Goal: Navigation & Orientation: Understand site structure

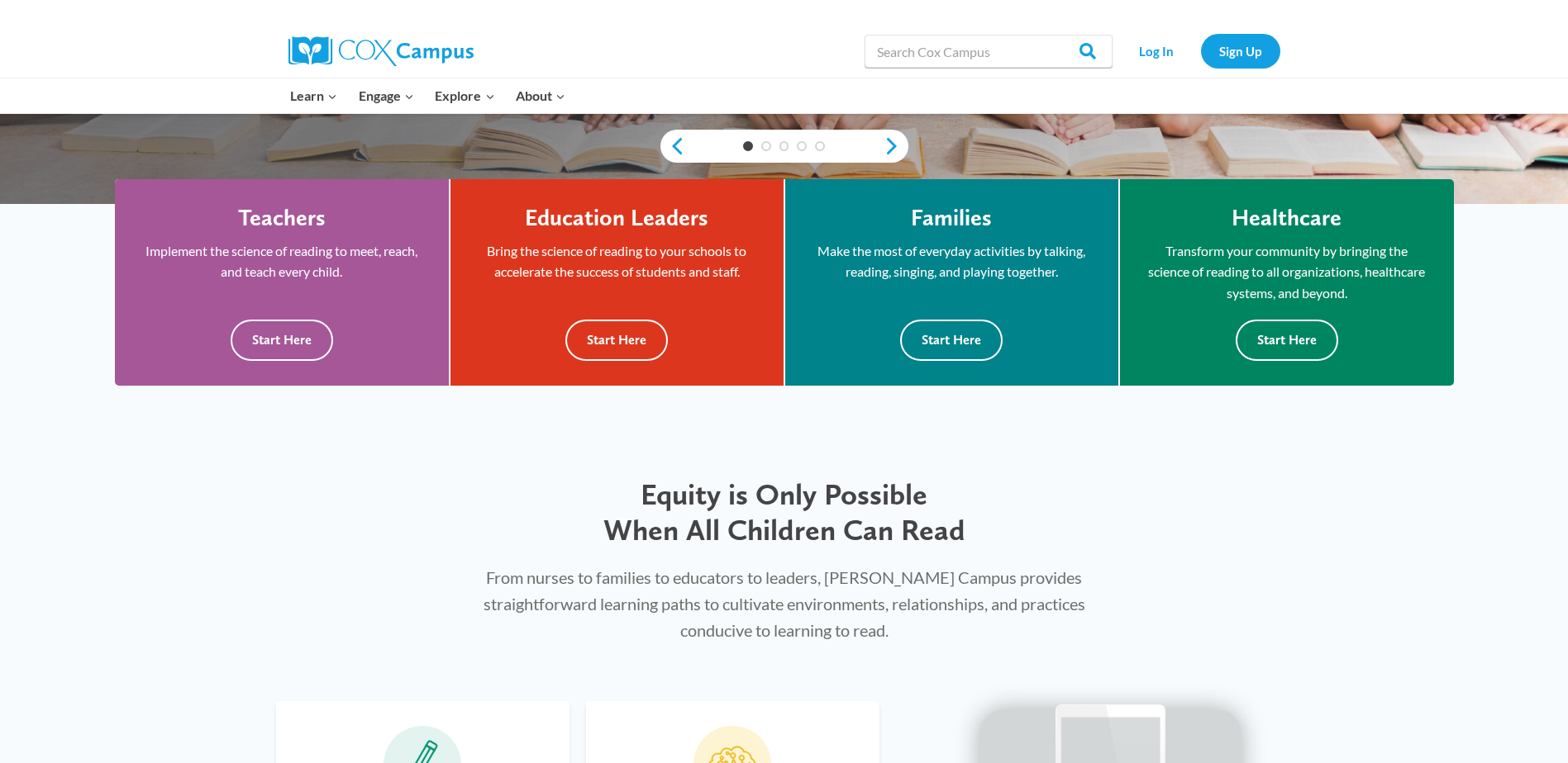
scroll to position [496, 0]
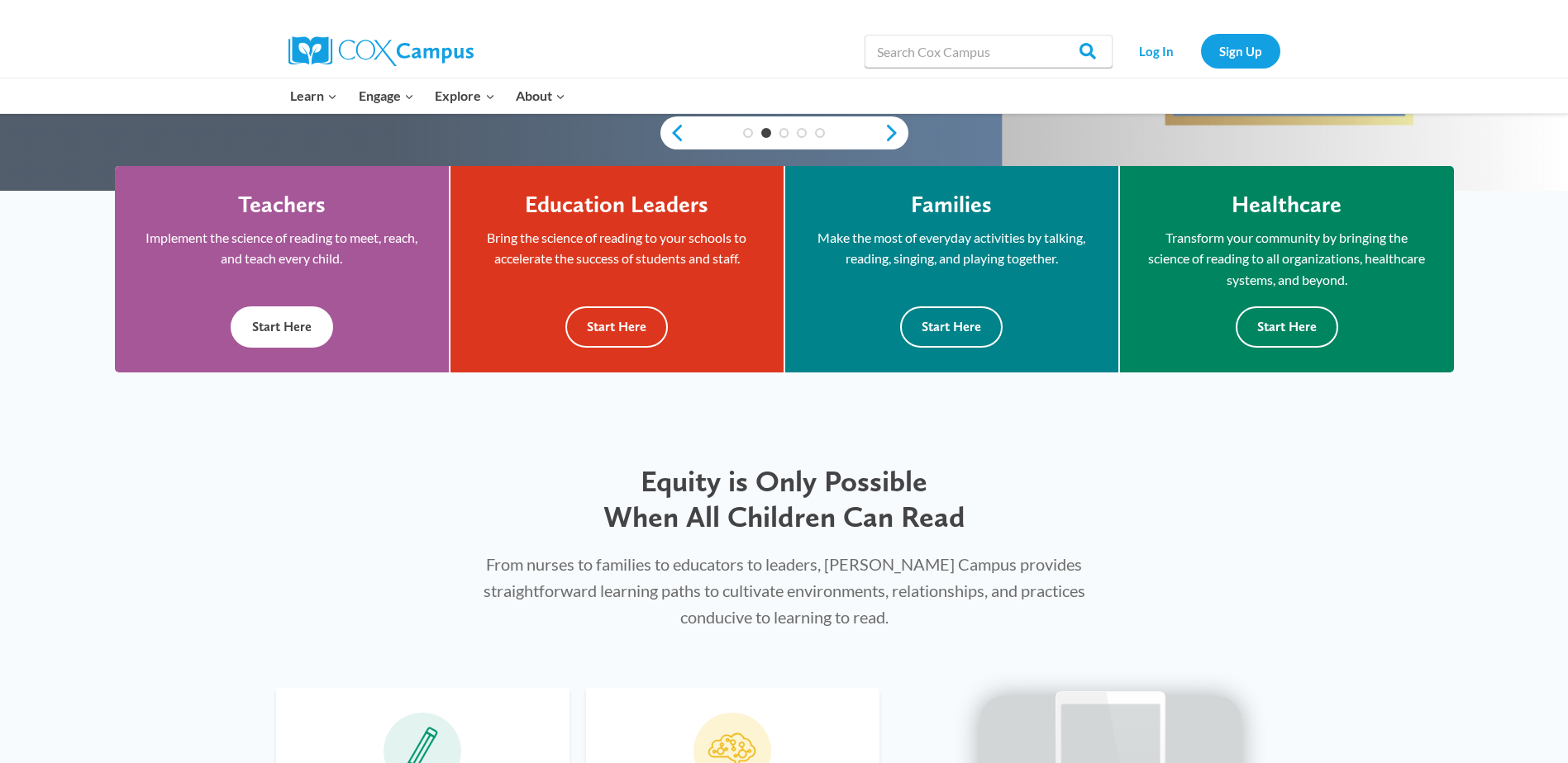
click at [256, 201] on h4 "Teachers" at bounding box center [281, 205] width 87 height 28
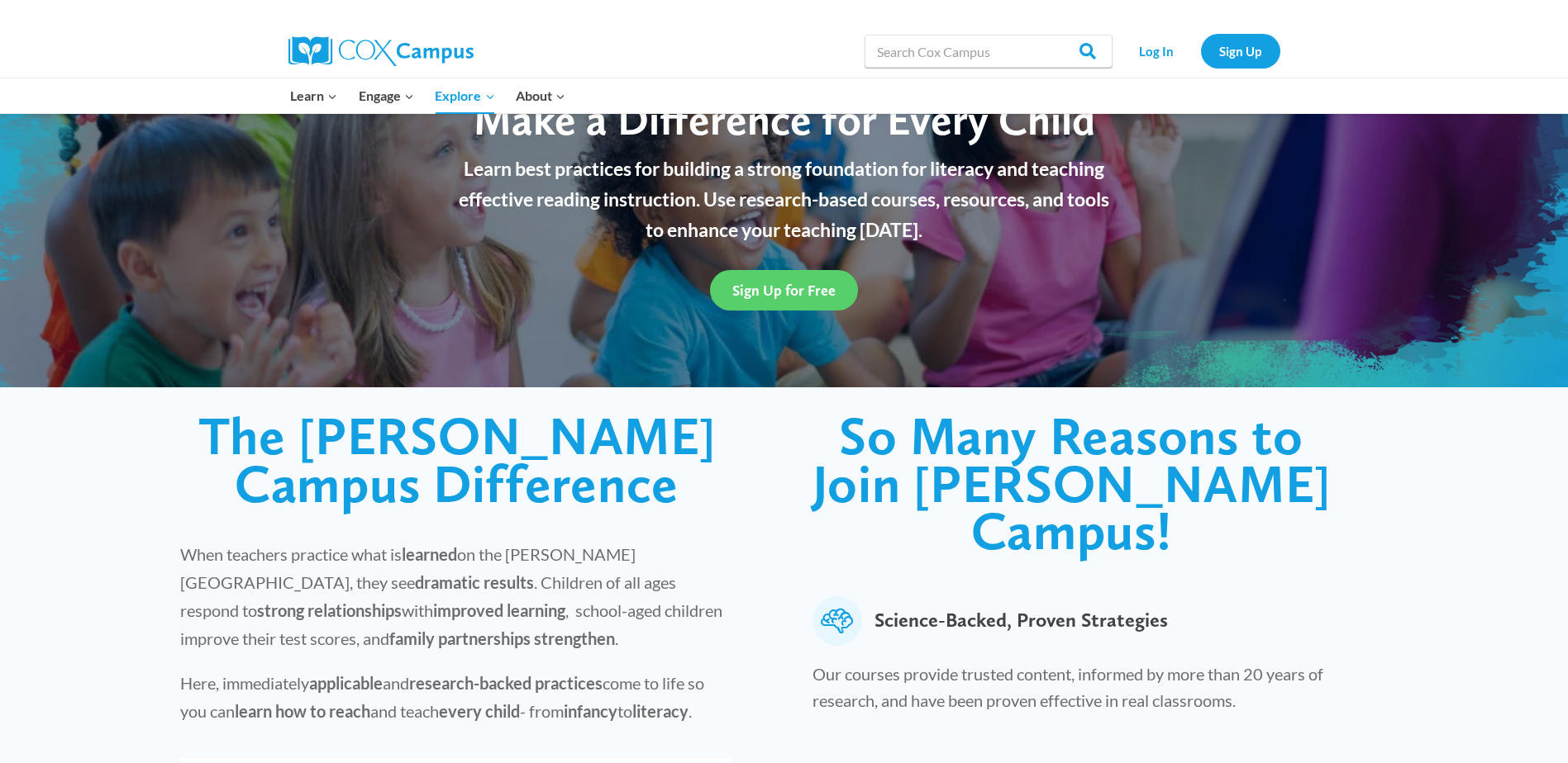
scroll to position [165, 0]
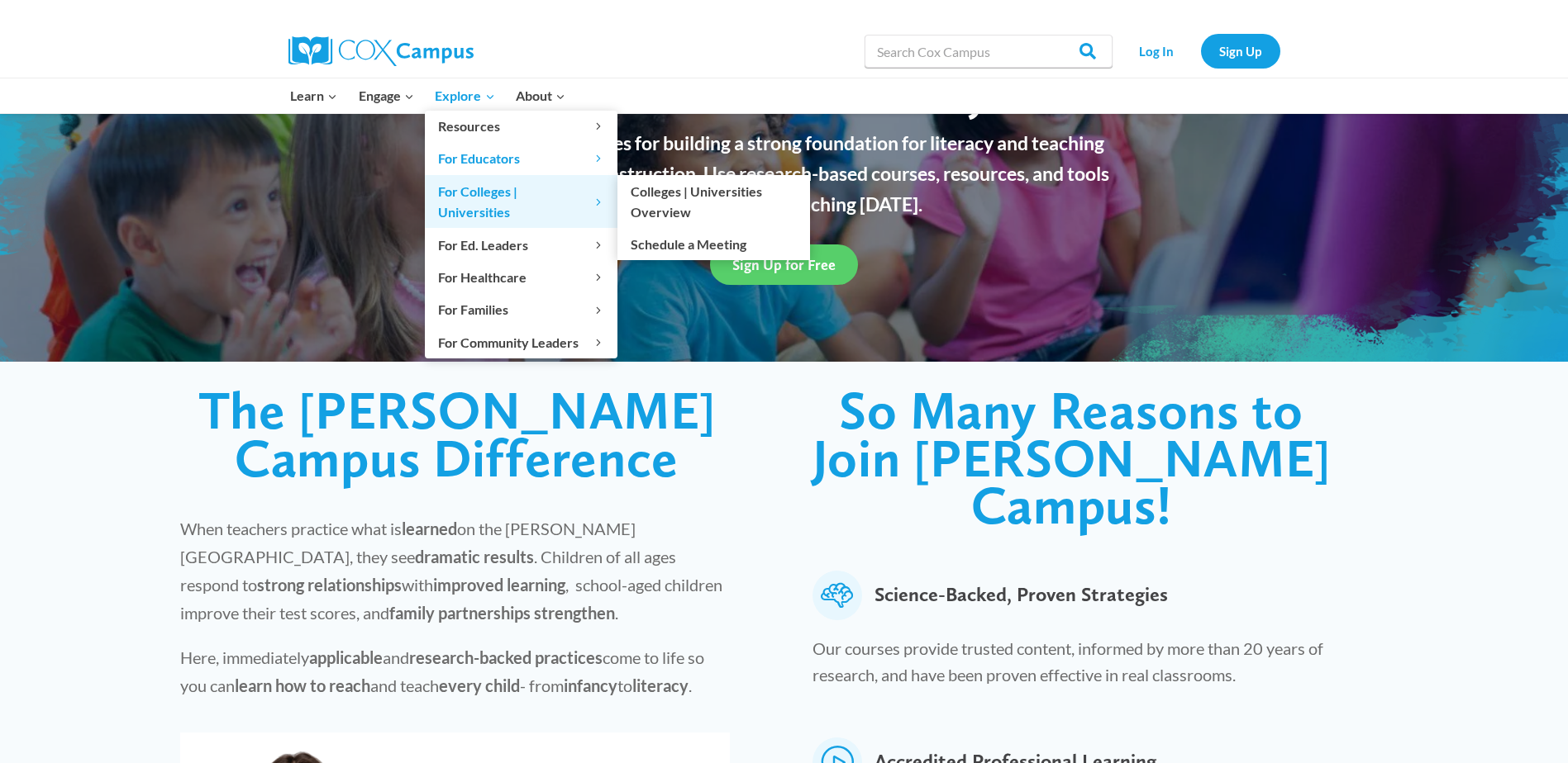
click at [473, 188] on span "For Colleges | Universities Expand" at bounding box center [521, 201] width 166 height 42
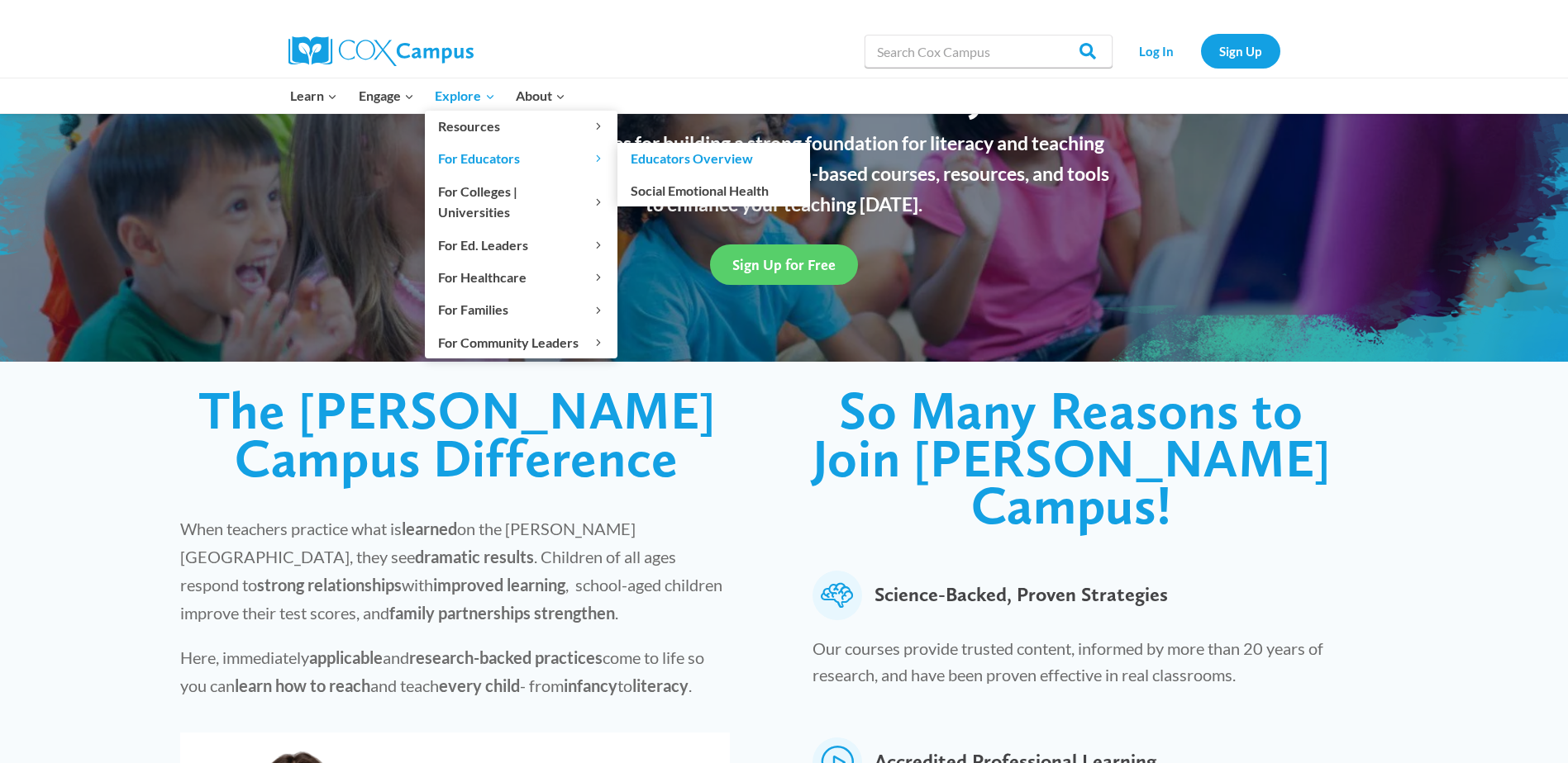
click at [494, 162] on span "For Educators Expand" at bounding box center [521, 158] width 166 height 21
click at [646, 162] on link "Educators Overview" at bounding box center [713, 159] width 192 height 32
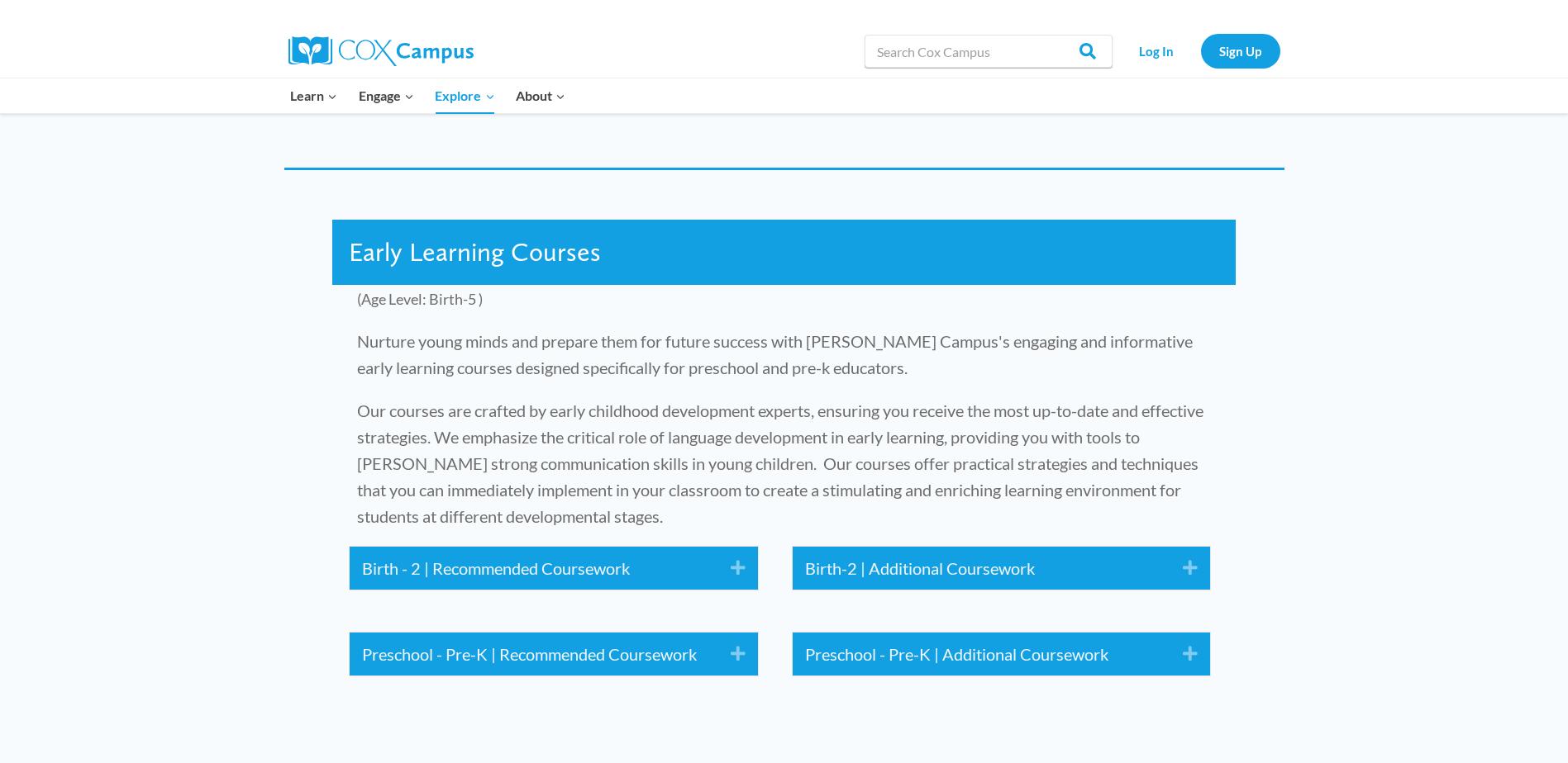
scroll to position [1900, 0]
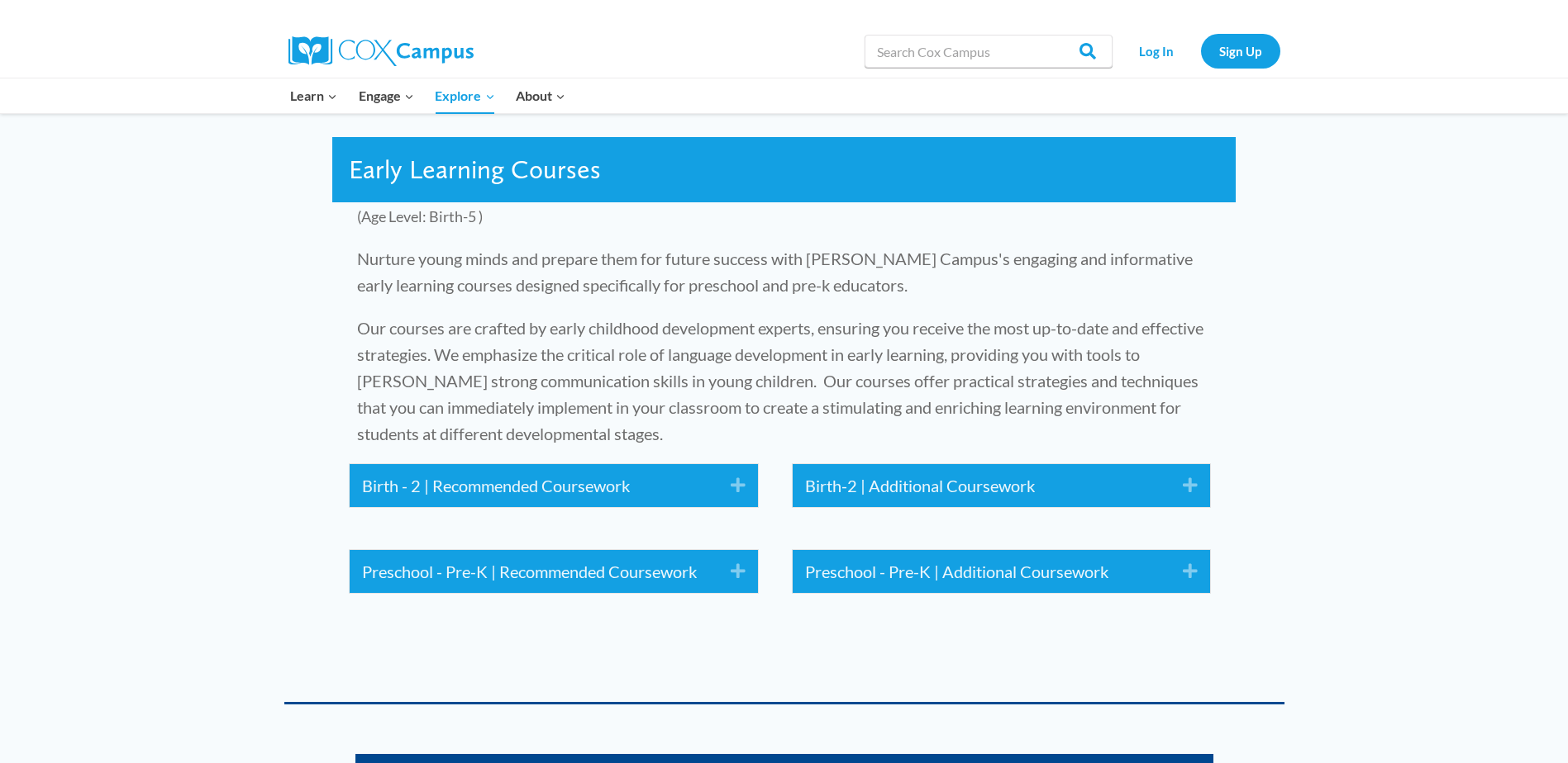
click at [741, 472] on icon "Expand" at bounding box center [732, 485] width 27 height 26
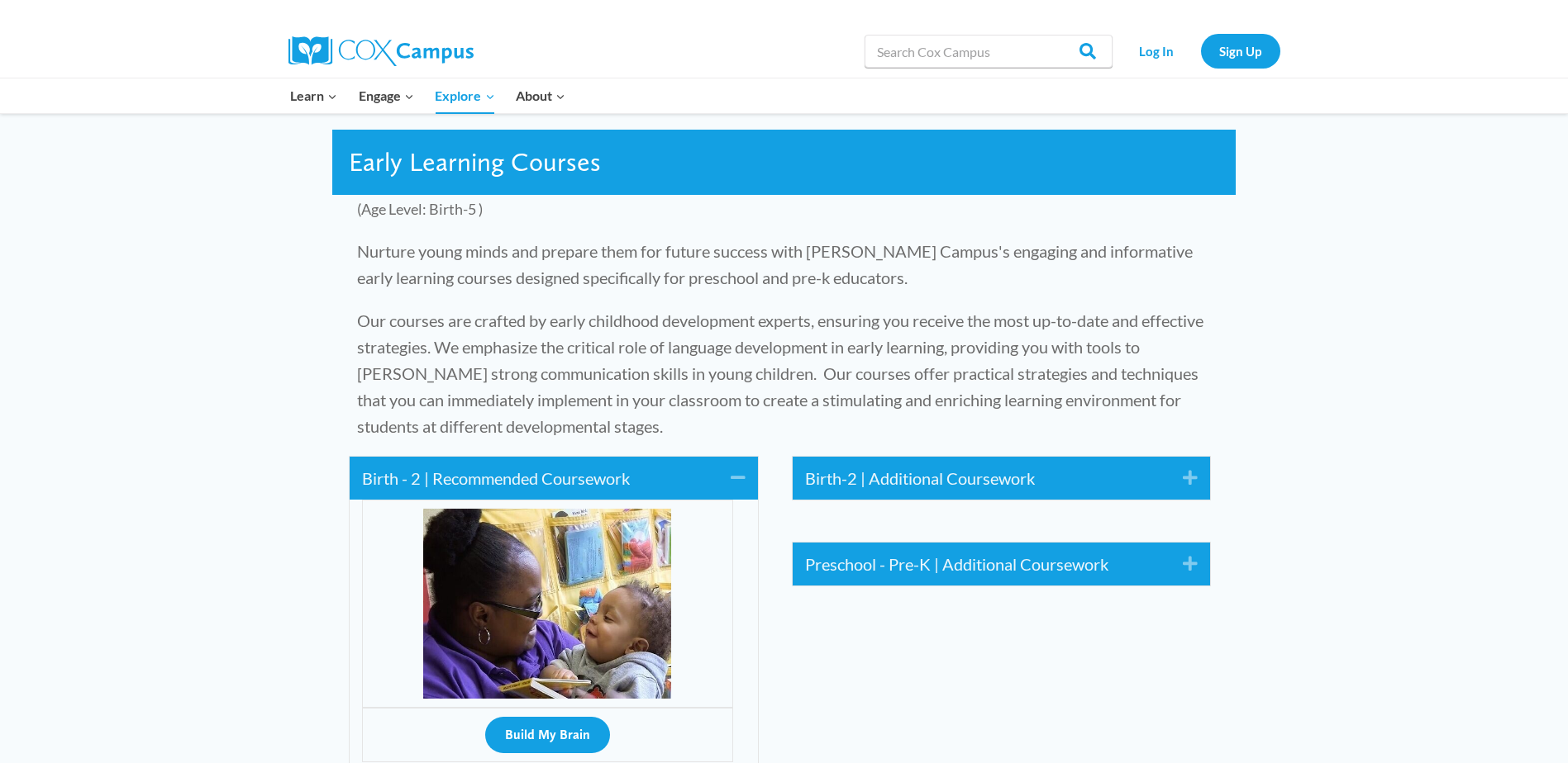
scroll to position [1652, 0]
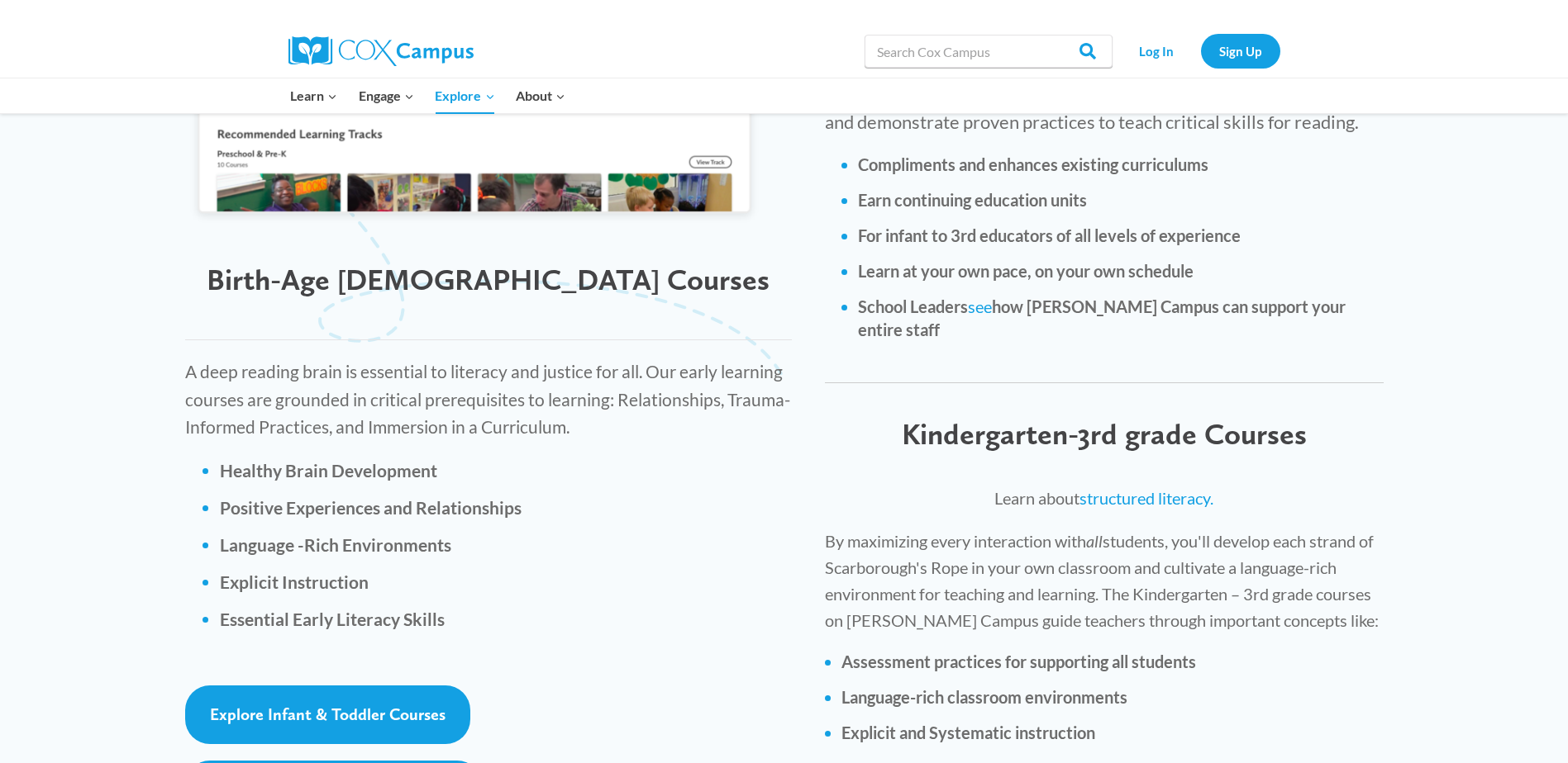
scroll to position [1900, 0]
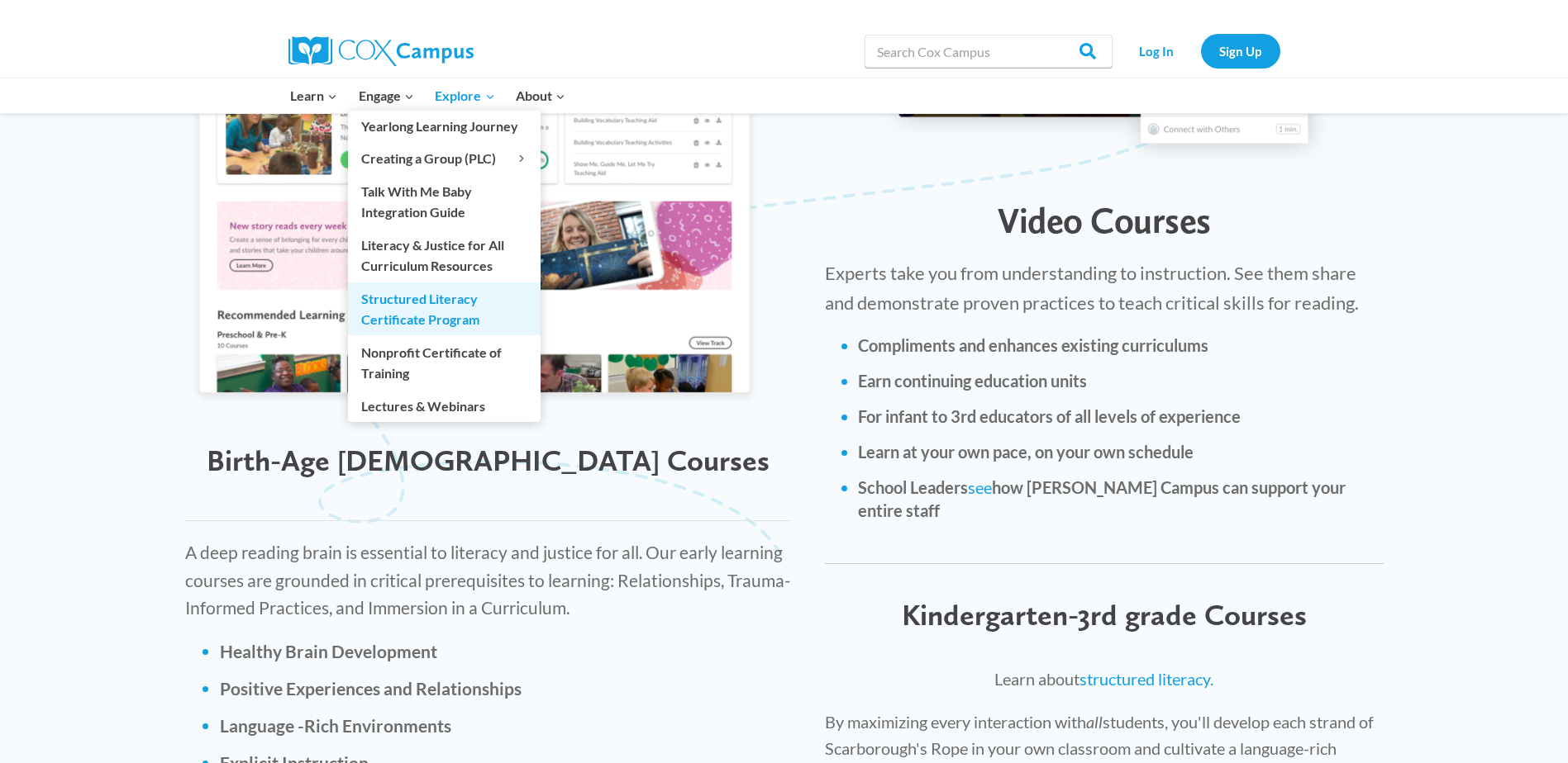
click at [413, 305] on link "Structured Literacy Certificate Program" at bounding box center [444, 308] width 192 height 53
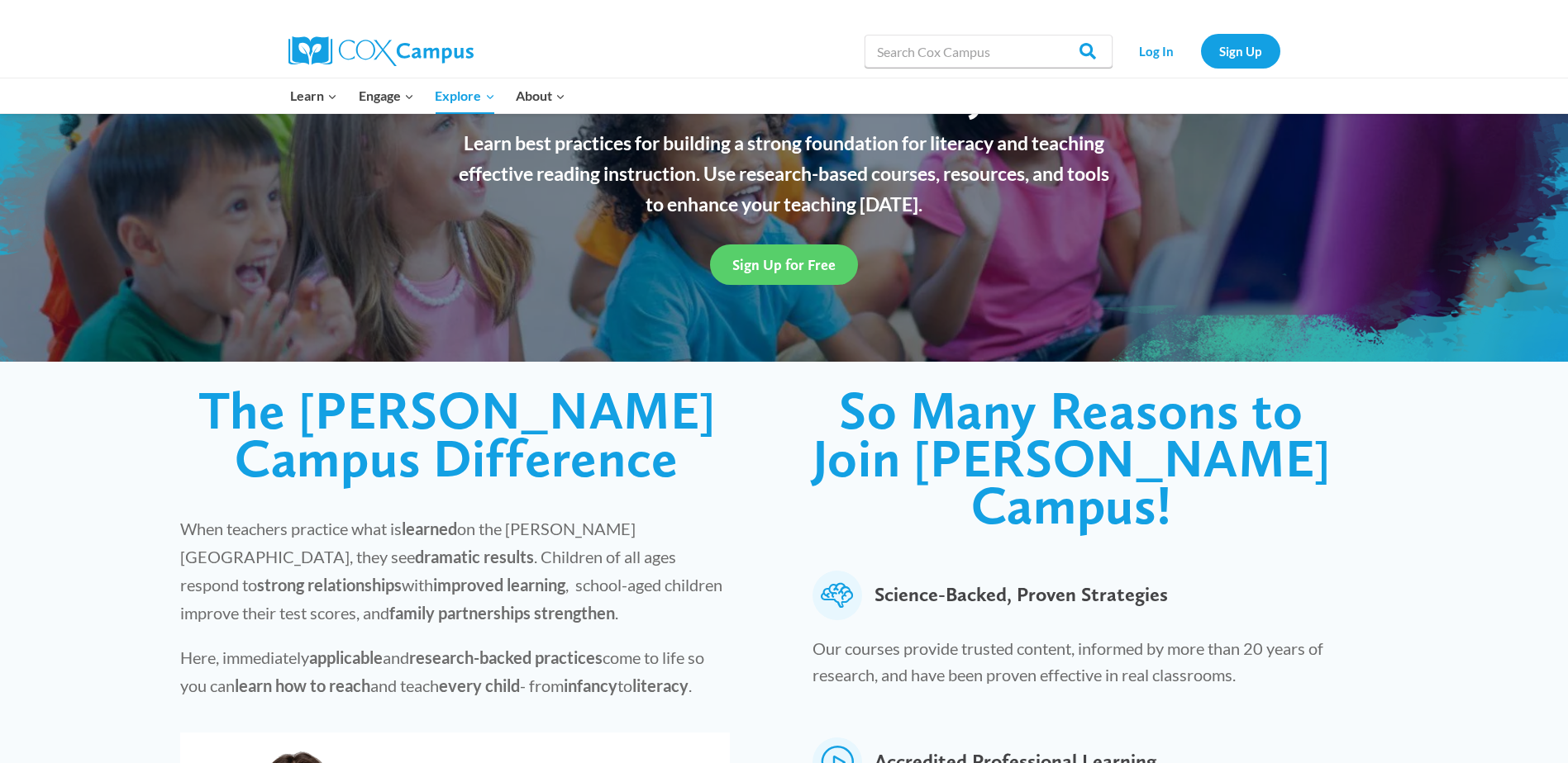
scroll to position [0, 0]
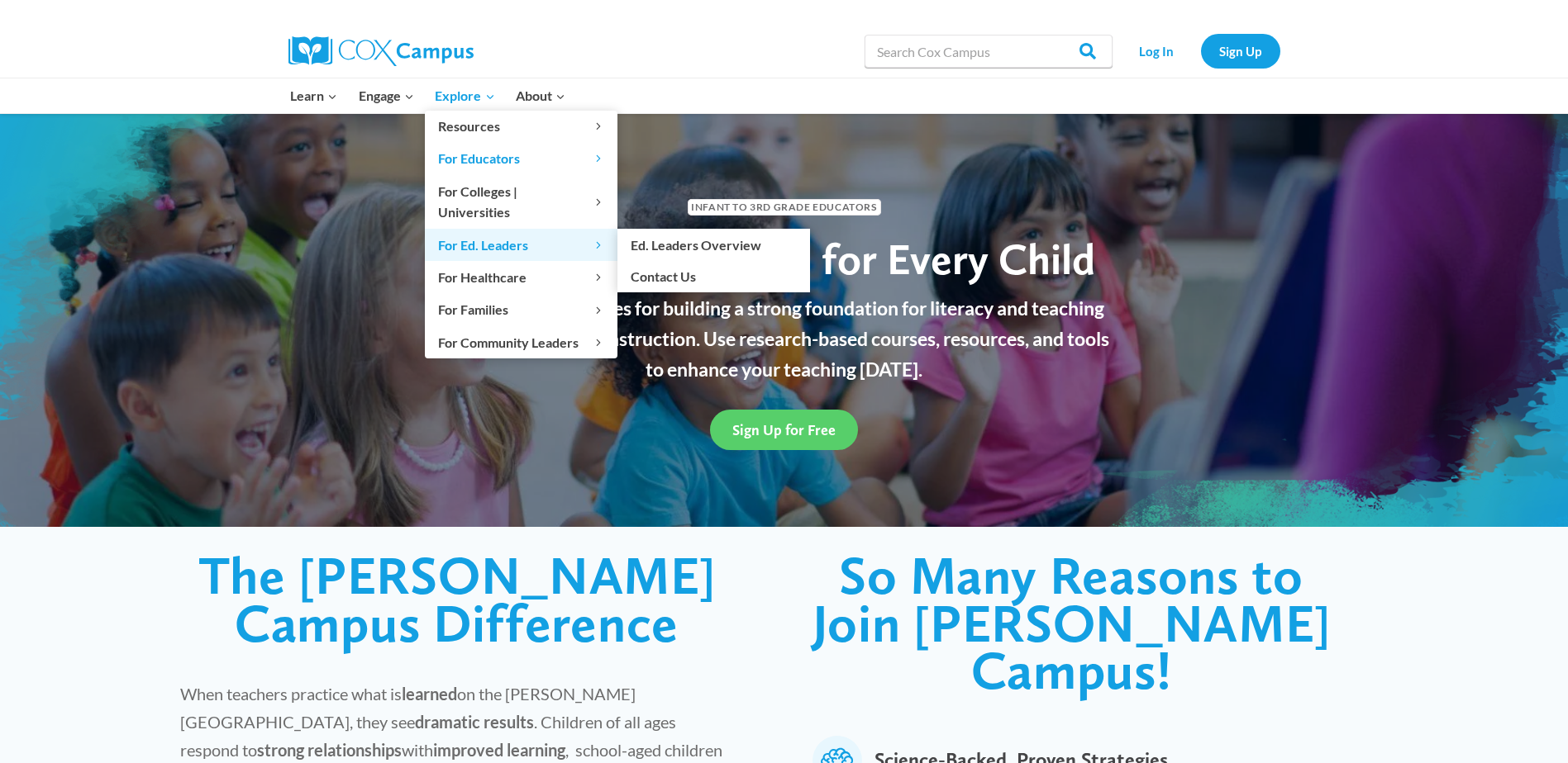
click at [454, 235] on span "For Ed. Leaders Expand" at bounding box center [521, 245] width 166 height 21
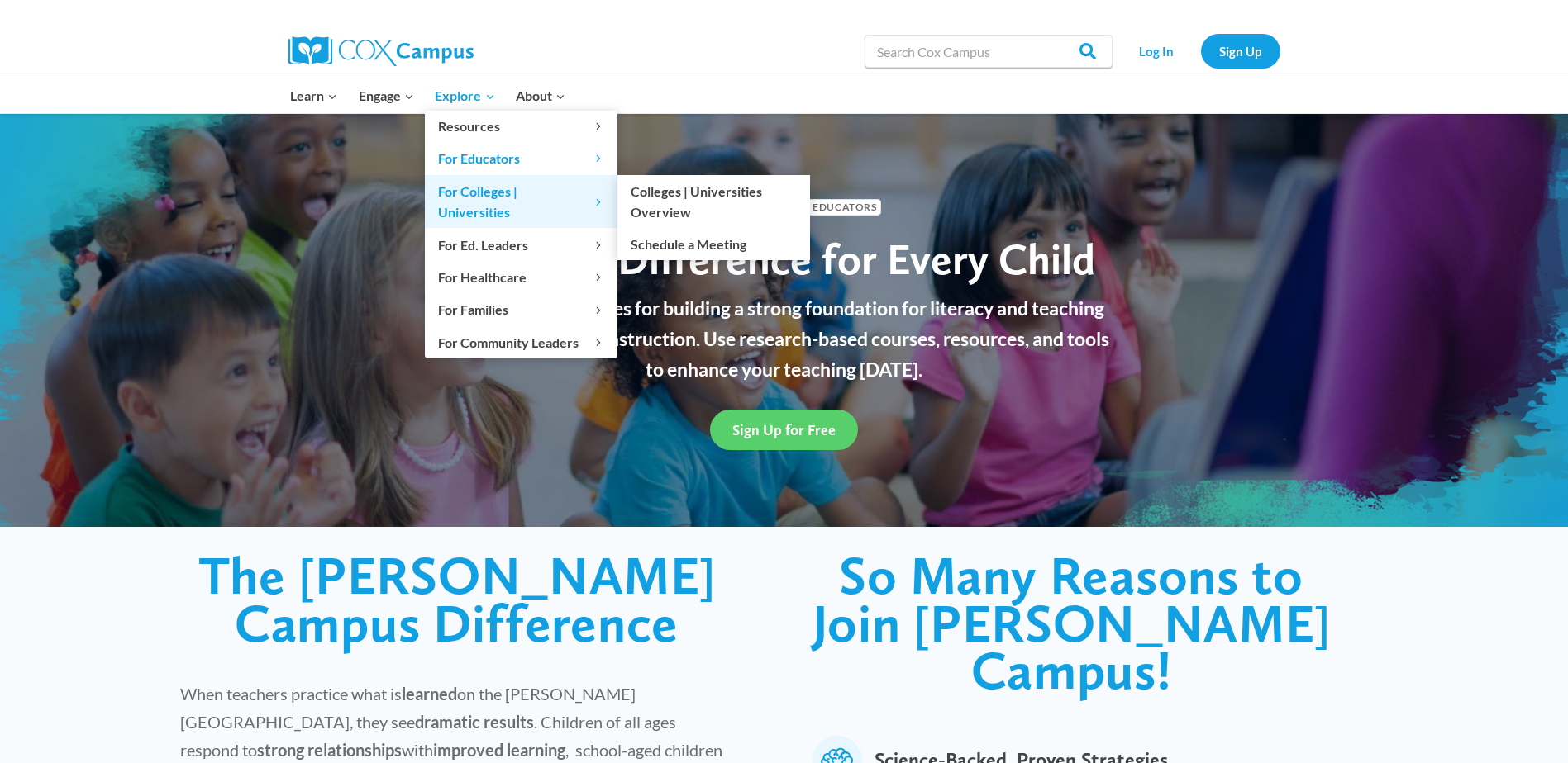
click at [446, 193] on span "For Colleges | Universities Expand" at bounding box center [521, 201] width 166 height 42
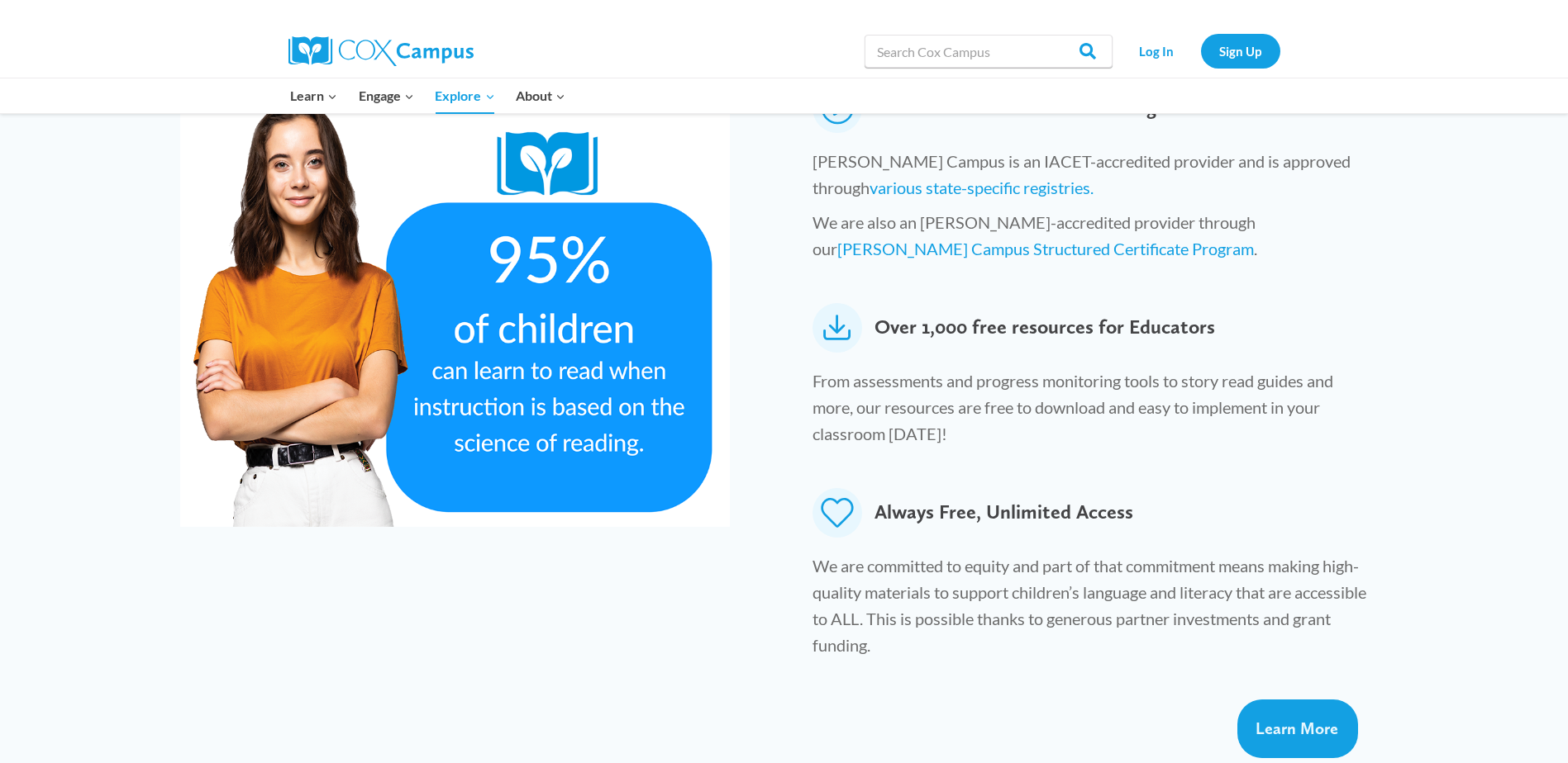
scroll to position [826, 0]
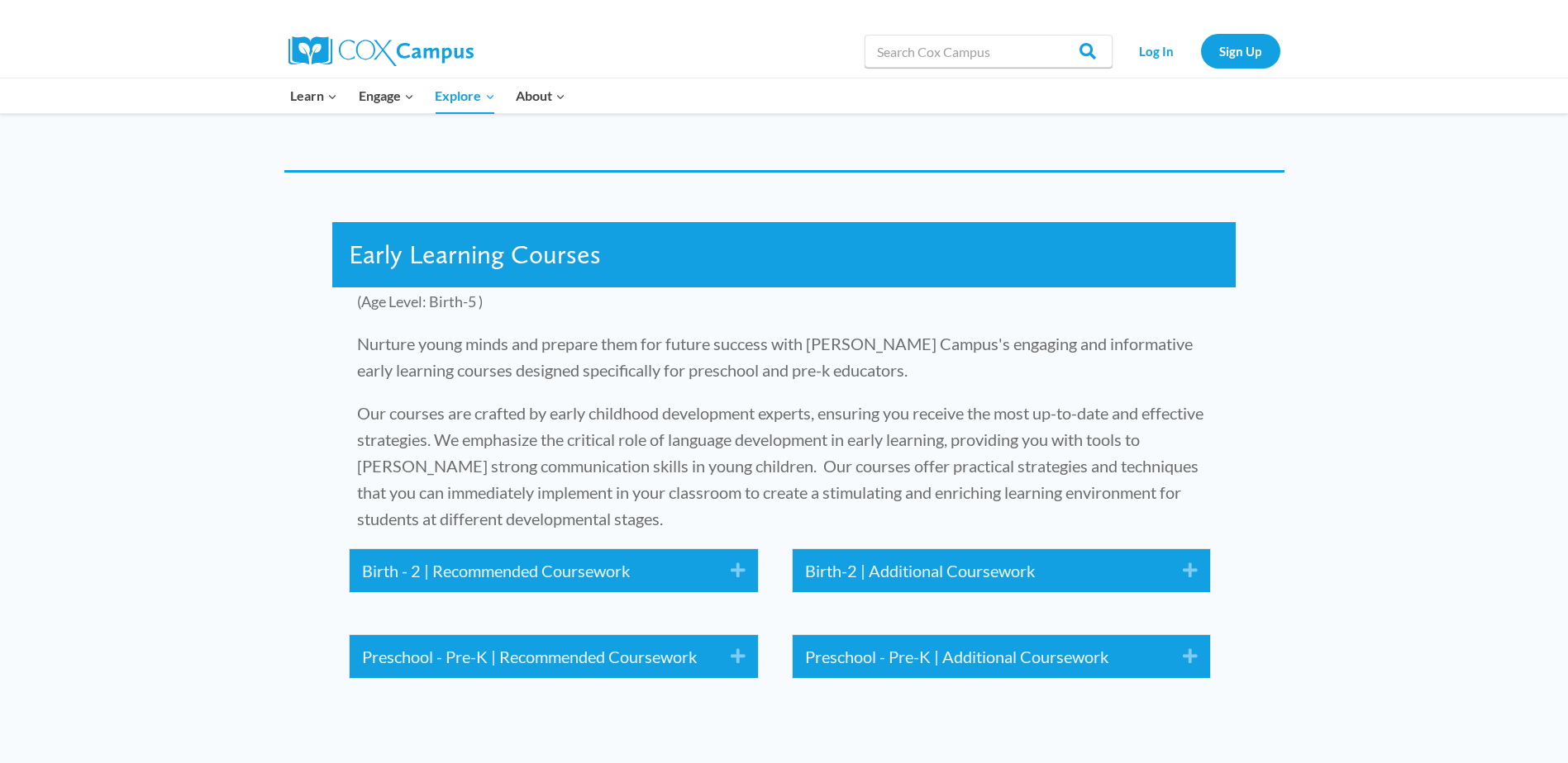
scroll to position [1817, 0]
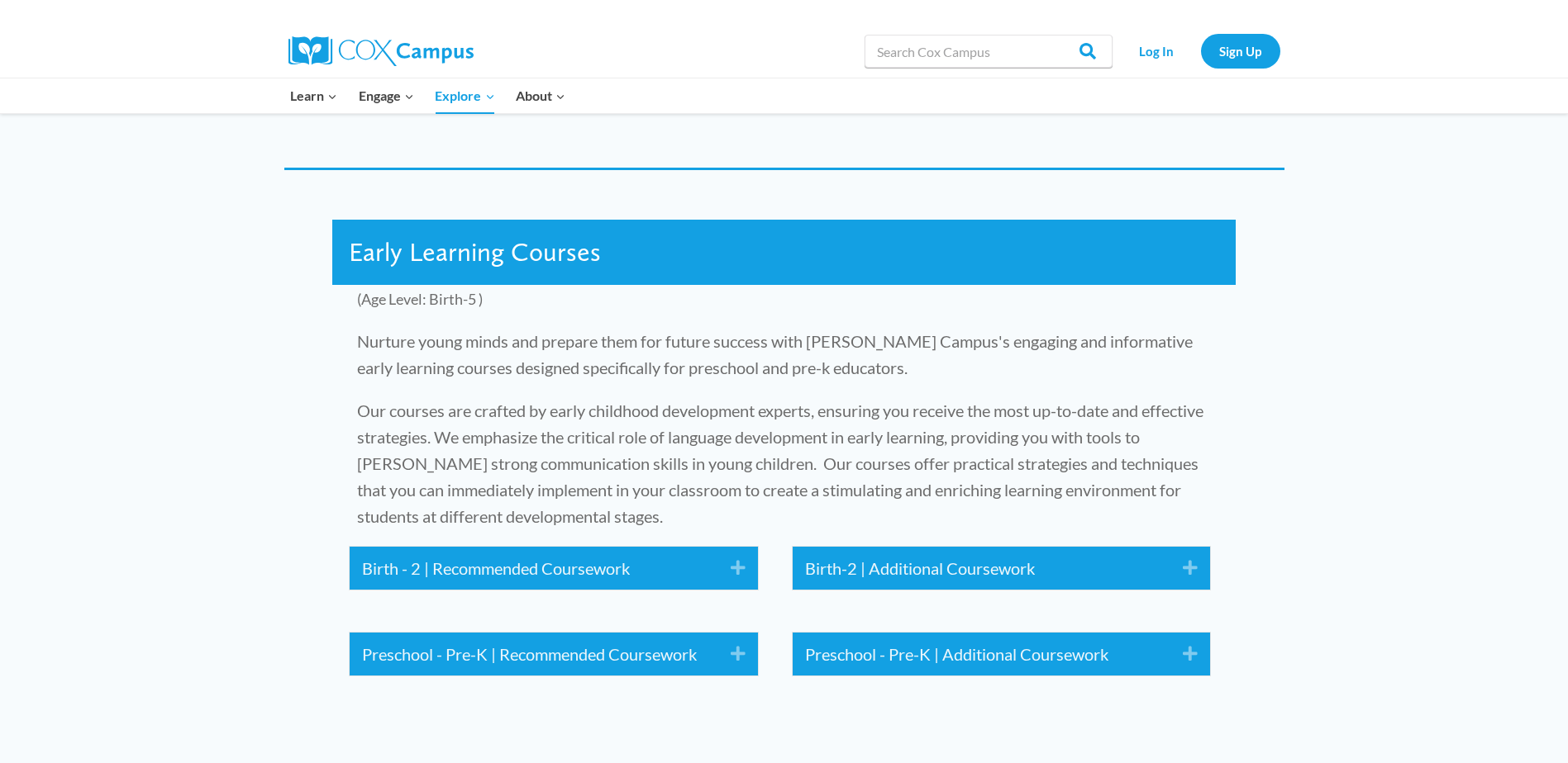
click at [728, 555] on icon "Expand" at bounding box center [732, 568] width 27 height 26
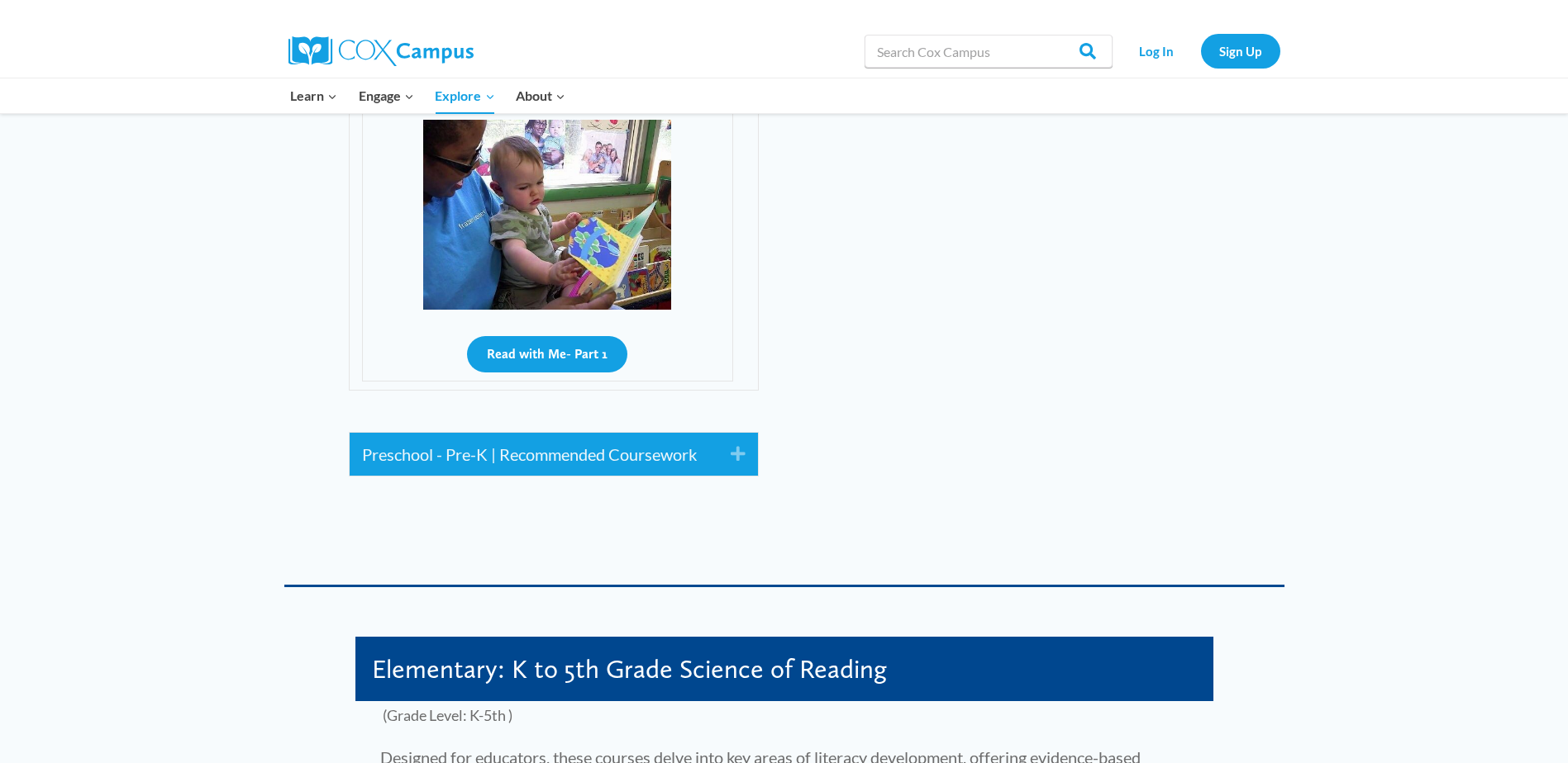
scroll to position [4214, 0]
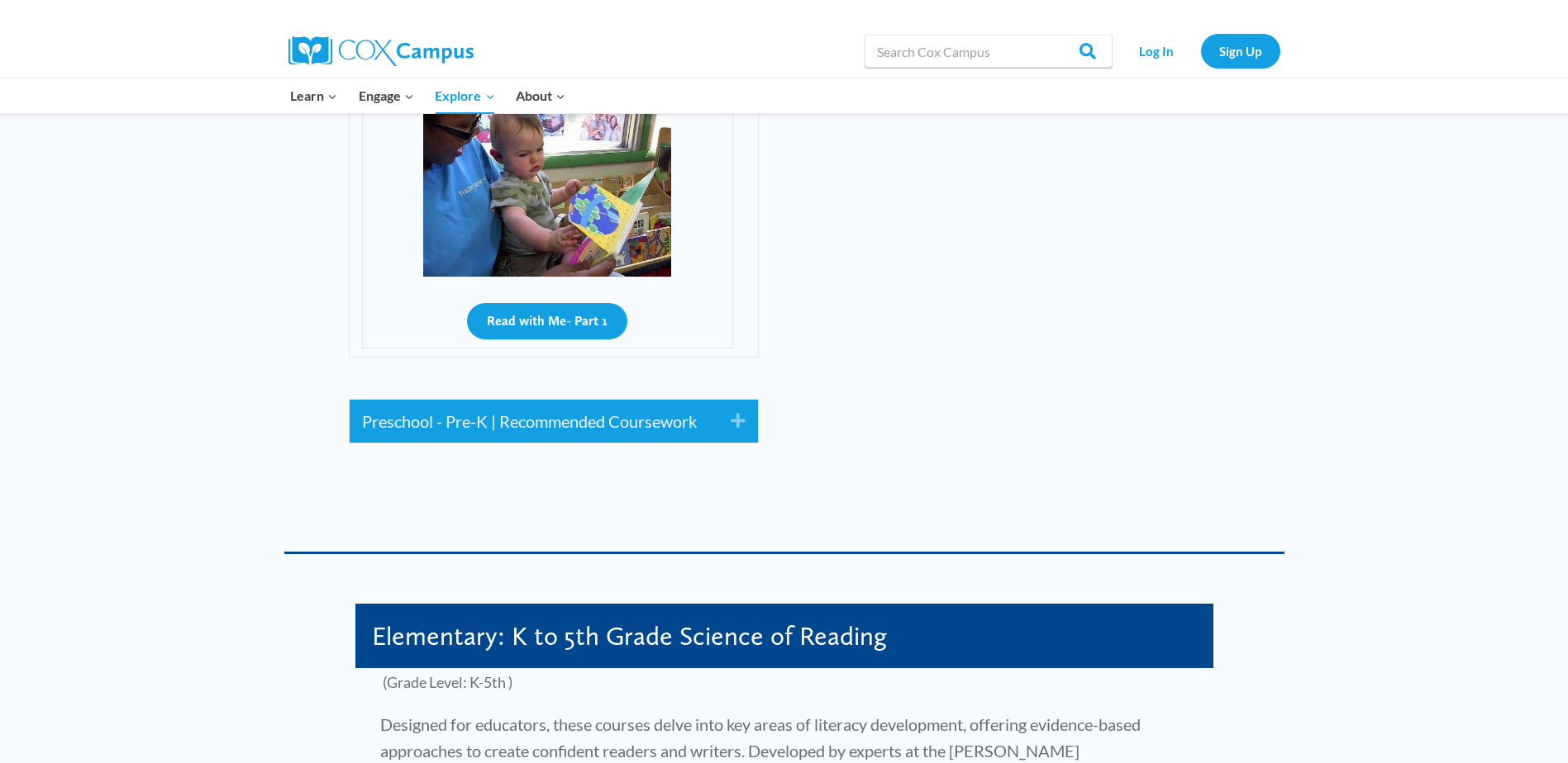
click at [744, 408] on icon "Expand" at bounding box center [732, 421] width 27 height 26
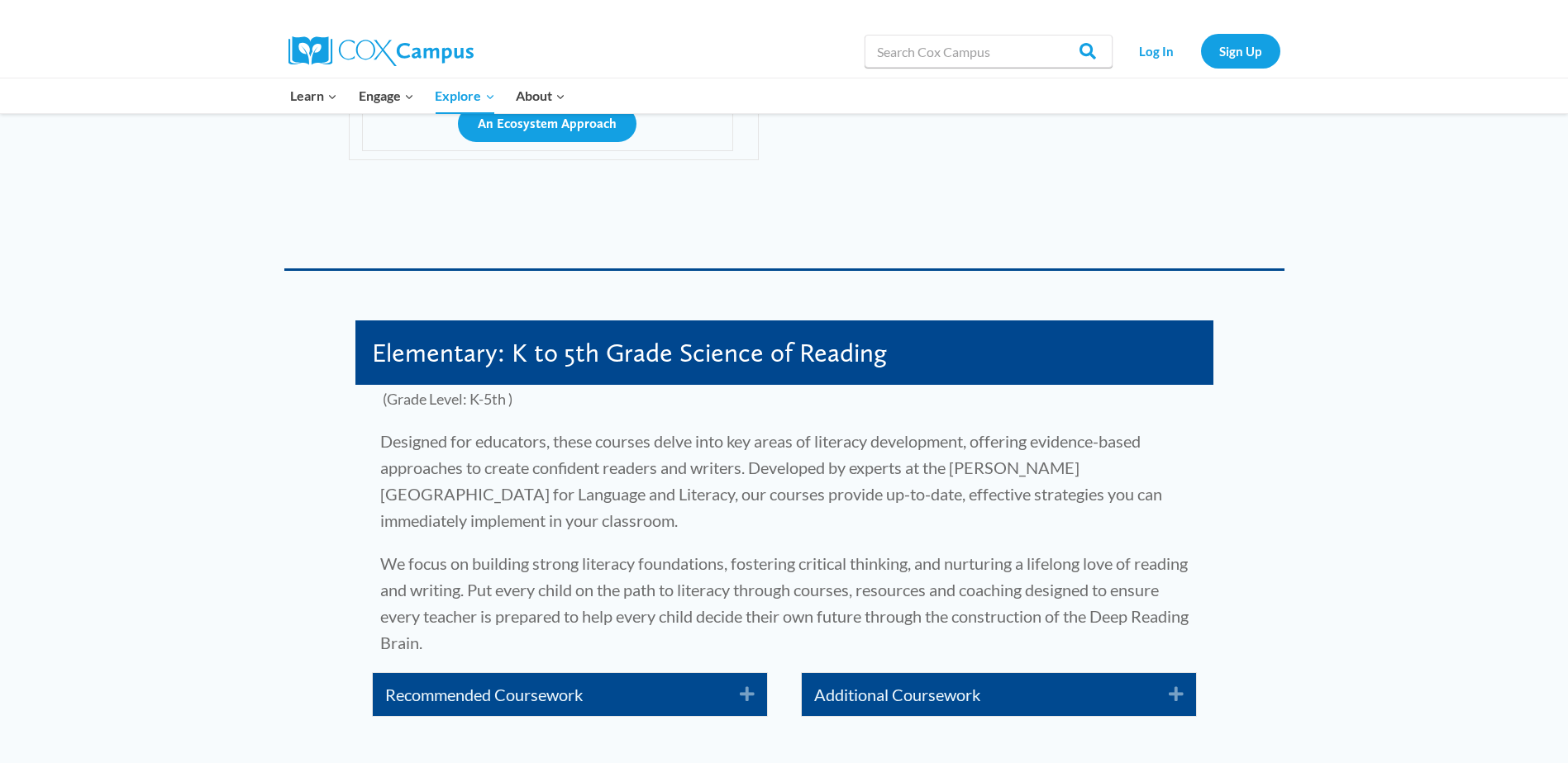
scroll to position [6692, 0]
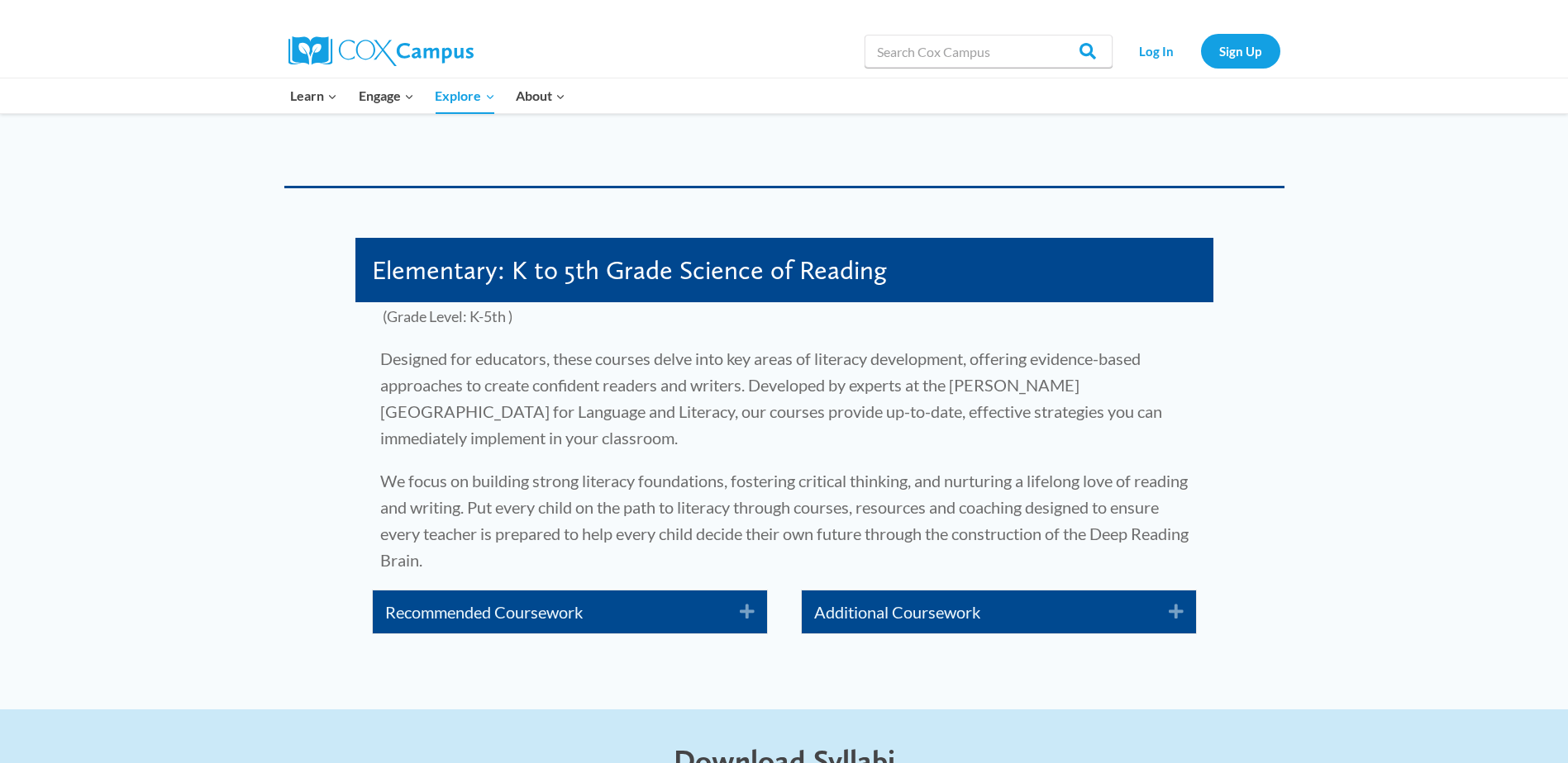
click at [754, 599] on icon "Expand" at bounding box center [740, 612] width 27 height 26
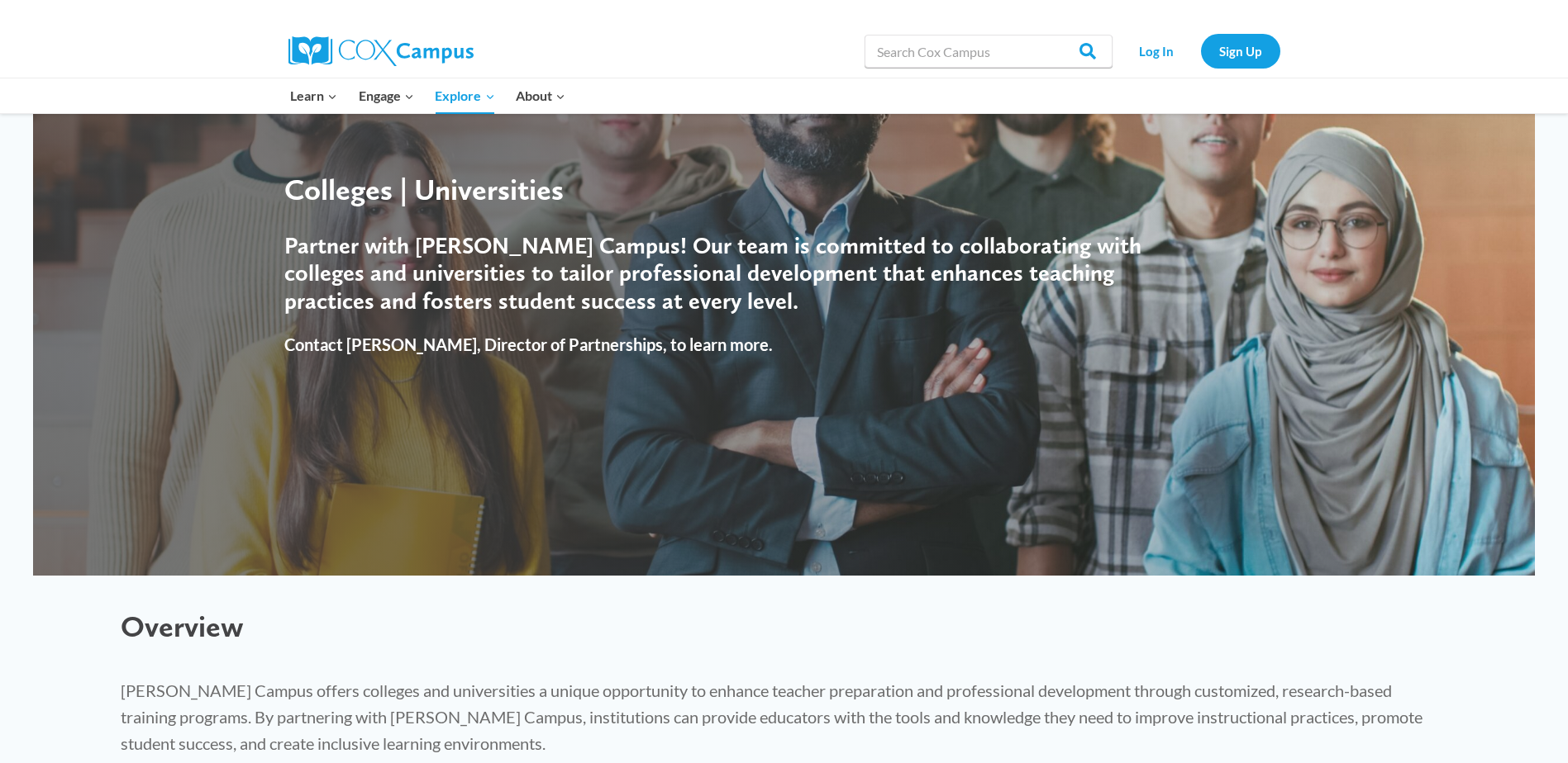
scroll to position [0, 0]
